Goal: Navigation & Orientation: Find specific page/section

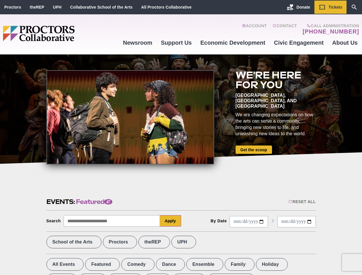
click at [181, 138] on div at bounding box center [130, 117] width 168 height 94
click at [302, 202] on div "Reset All" at bounding box center [302, 202] width 27 height 5
click at [171, 221] on button "Apply" at bounding box center [170, 220] width 21 height 11
